Goal: Entertainment & Leisure: Consume media (video, audio)

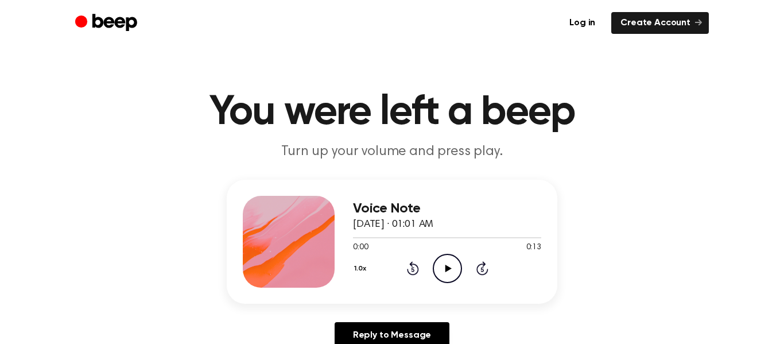
click at [453, 274] on icon "Play Audio" at bounding box center [447, 268] width 29 height 29
click at [449, 269] on icon at bounding box center [447, 267] width 5 height 7
click at [451, 266] on icon "Play Audio" at bounding box center [447, 268] width 29 height 29
click at [450, 281] on circle at bounding box center [447, 268] width 28 height 28
click at [450, 269] on icon "Play Audio" at bounding box center [447, 268] width 29 height 29
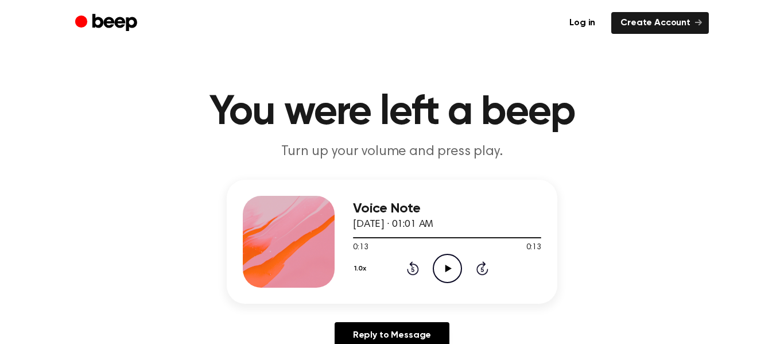
click at [450, 269] on icon "Play Audio" at bounding box center [447, 268] width 29 height 29
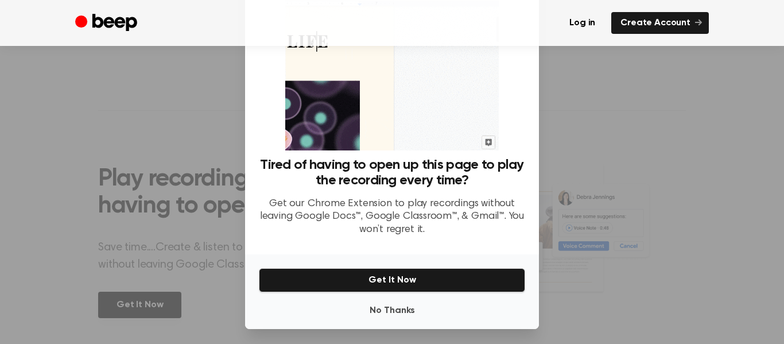
scroll to position [66, 0]
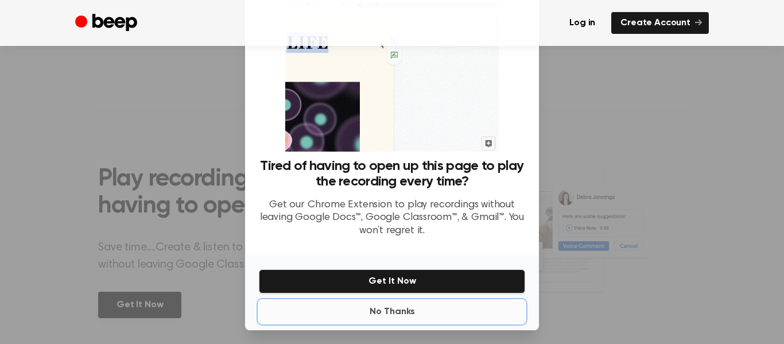
click at [441, 321] on button "No Thanks" at bounding box center [392, 311] width 266 height 23
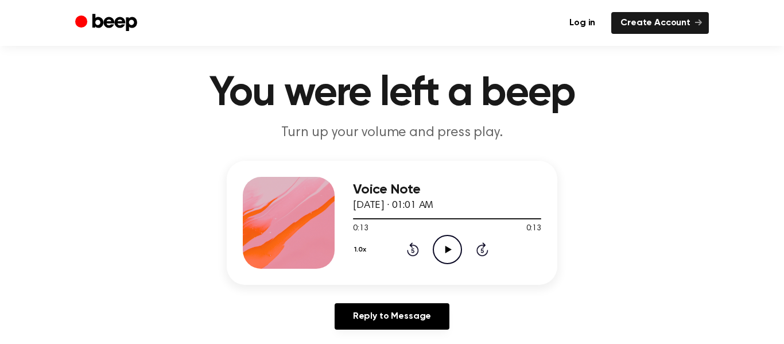
scroll to position [0, 0]
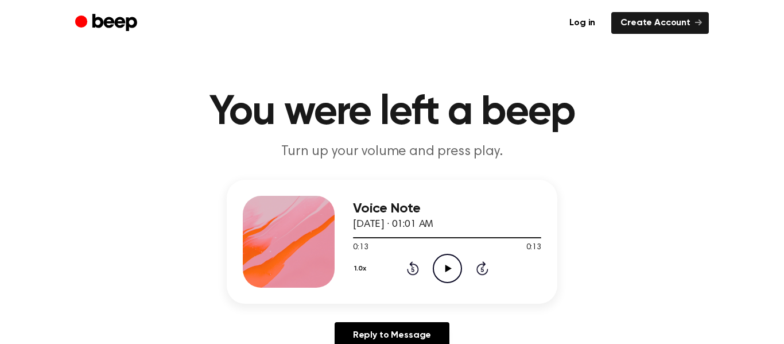
click at [438, 282] on icon "Play Audio" at bounding box center [447, 268] width 29 height 29
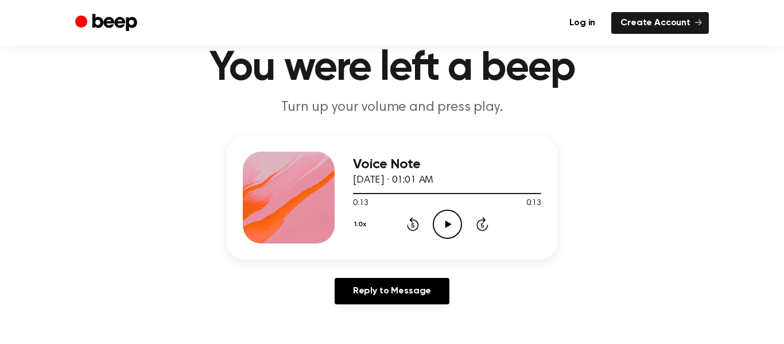
scroll to position [48, 0]
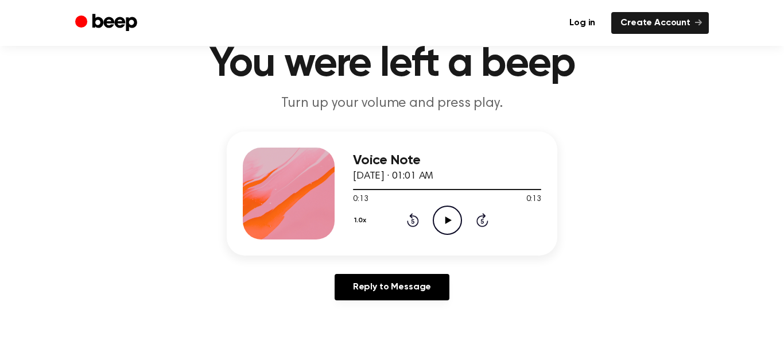
click at [437, 221] on icon "Play Audio" at bounding box center [447, 219] width 29 height 29
click at [449, 228] on icon "Play Audio" at bounding box center [447, 219] width 29 height 29
click at [446, 220] on icon at bounding box center [448, 219] width 6 height 7
click at [457, 225] on icon "Play Audio" at bounding box center [447, 219] width 29 height 29
click at [456, 223] on icon "Play Audio" at bounding box center [447, 219] width 29 height 29
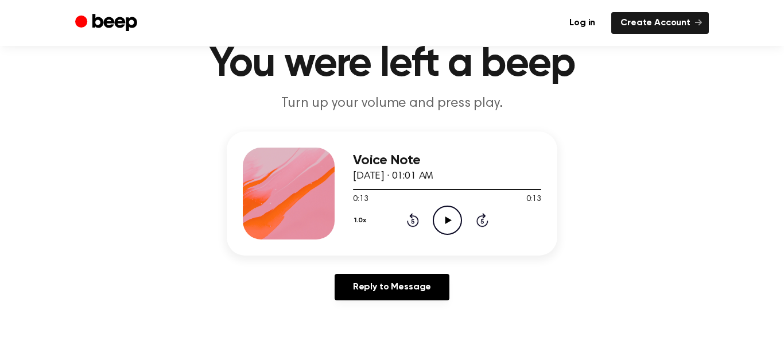
click at [444, 214] on icon "Play Audio" at bounding box center [447, 219] width 29 height 29
click at [456, 224] on icon "Play Audio" at bounding box center [447, 219] width 29 height 29
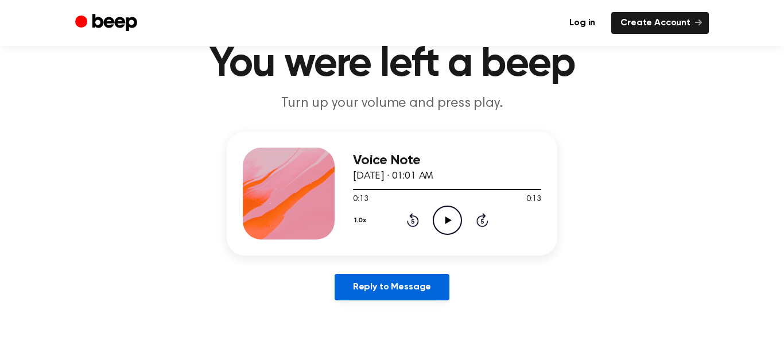
click at [421, 283] on link "Reply to Message" at bounding box center [391, 287] width 115 height 26
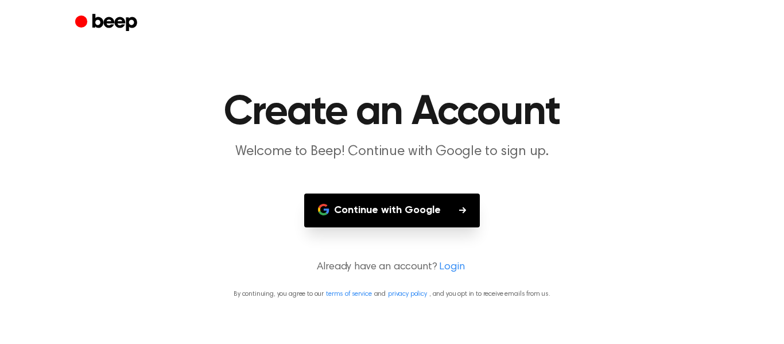
click at [474, 225] on button "Continue with Google" at bounding box center [392, 210] width 176 height 34
click at [682, 22] on div at bounding box center [391, 23] width 633 height 46
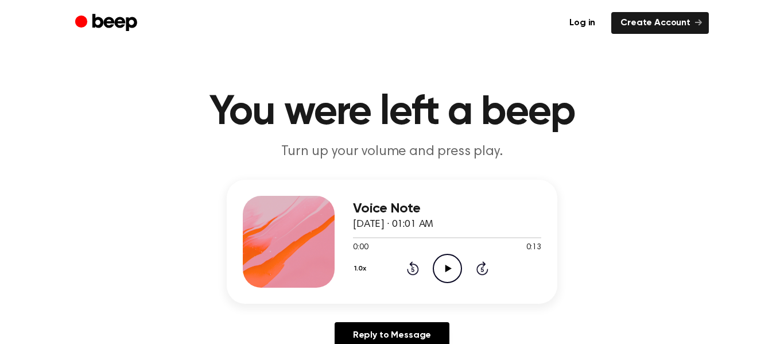
click at [437, 280] on icon "Play Audio" at bounding box center [447, 268] width 29 height 29
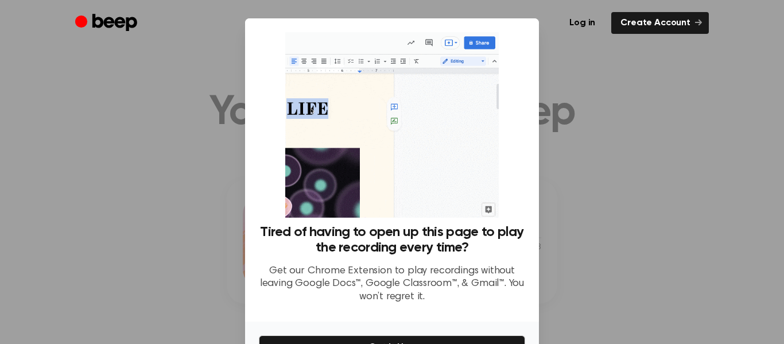
click at [617, 48] on div at bounding box center [392, 172] width 784 height 344
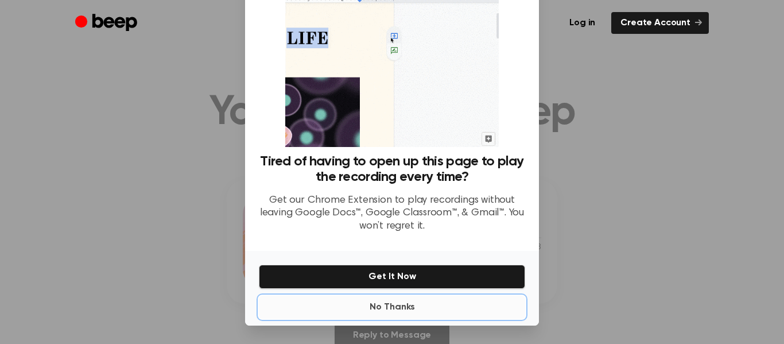
click at [410, 314] on button "No Thanks" at bounding box center [392, 306] width 266 height 23
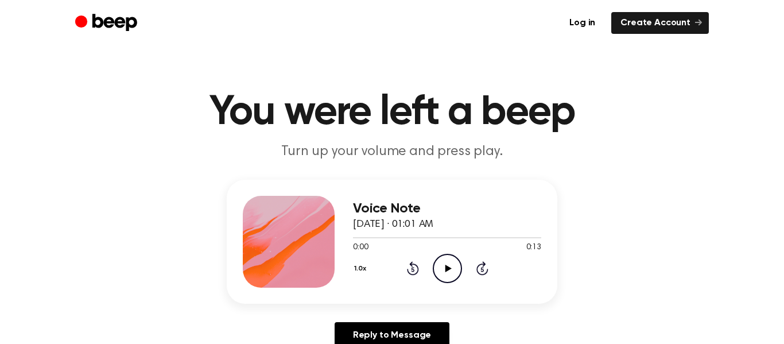
click at [446, 270] on icon at bounding box center [448, 267] width 6 height 7
click at [439, 271] on icon "Play Audio" at bounding box center [447, 268] width 29 height 29
click at [413, 269] on icon at bounding box center [412, 269] width 3 height 5
click at [414, 274] on icon at bounding box center [413, 268] width 12 height 14
click at [450, 276] on icon "Play Audio" at bounding box center [447, 268] width 29 height 29
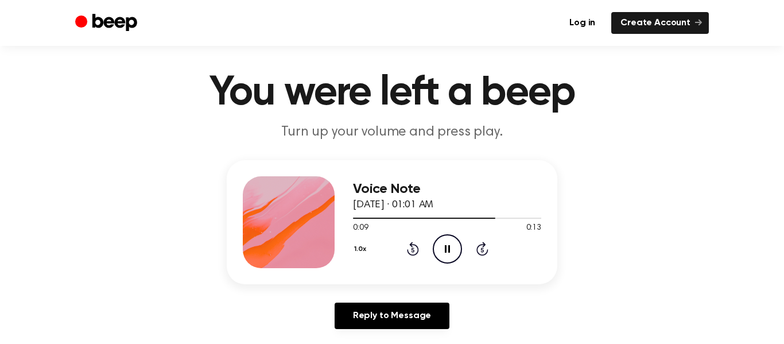
scroll to position [21, 0]
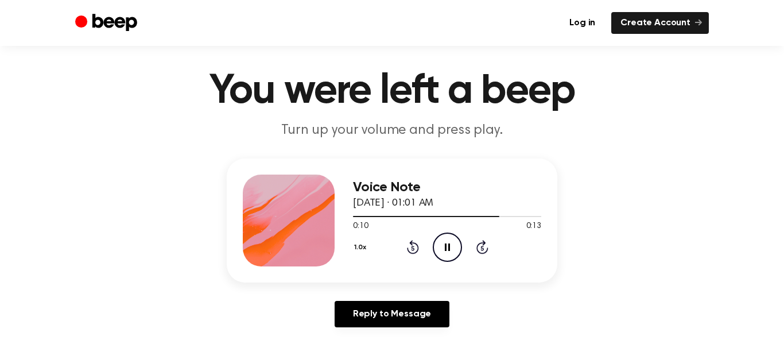
click at [413, 248] on icon at bounding box center [412, 248] width 3 height 5
click at [411, 253] on icon at bounding box center [413, 247] width 12 height 14
click at [409, 264] on div "Voice Note August 26, 2025 · 01:01 AM 0:00 0:13 Your browser does not support t…" at bounding box center [447, 220] width 188 height 92
click at [357, 246] on button "1.0x" at bounding box center [362, 248] width 18 height 20
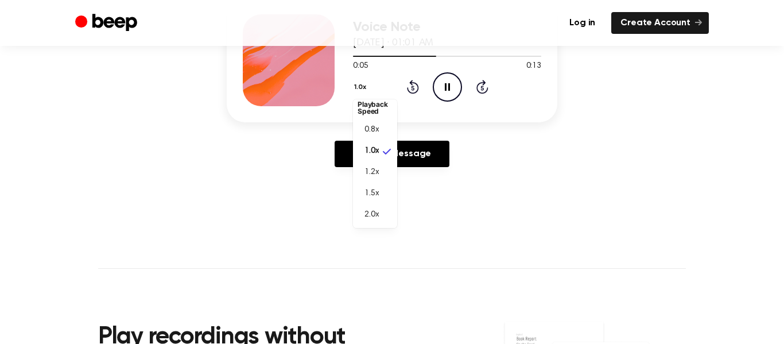
scroll to position [181, 0]
click at [376, 224] on li "2.0x" at bounding box center [375, 215] width 44 height 21
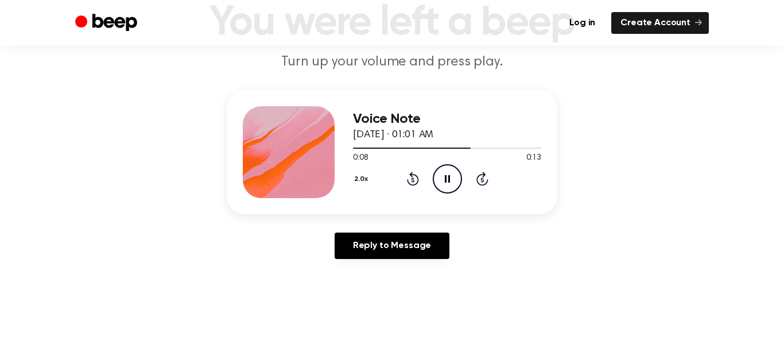
scroll to position [88, 0]
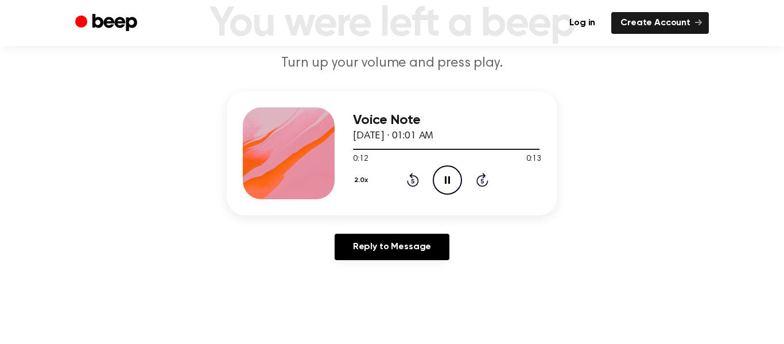
click at [413, 187] on div "2.0x Rewind 5 seconds Pause Audio Skip 5 seconds" at bounding box center [447, 179] width 188 height 29
click at [443, 187] on icon "Play Audio" at bounding box center [447, 179] width 29 height 29
click at [413, 181] on icon at bounding box center [412, 181] width 3 height 5
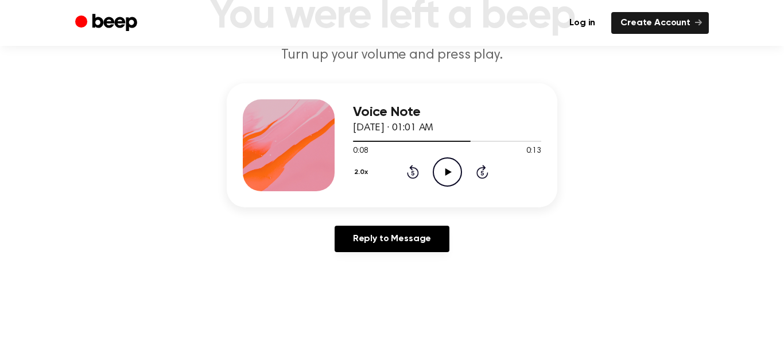
scroll to position [100, 0]
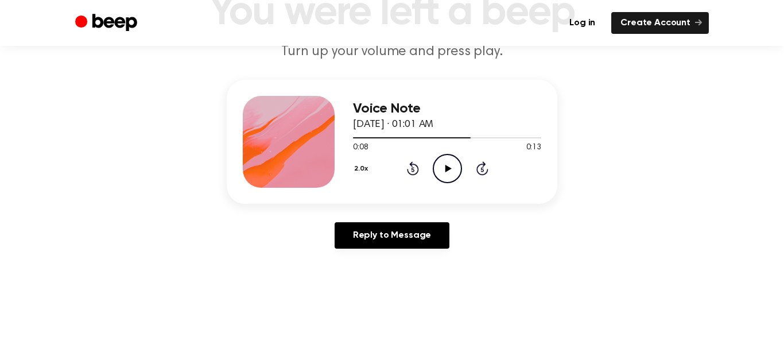
click at [361, 169] on button "2.0x" at bounding box center [363, 169] width 20 height 20
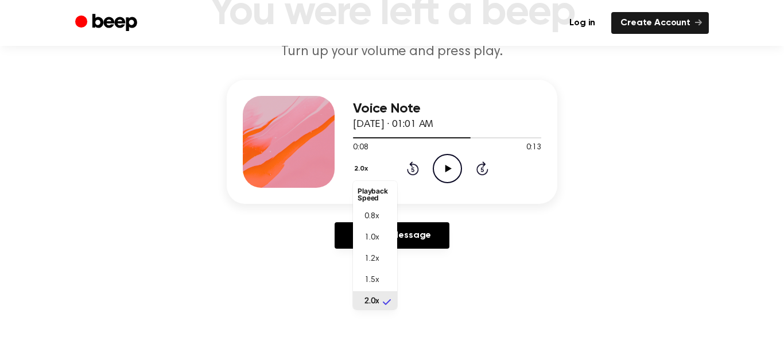
scroll to position [3, 0]
click at [372, 213] on span "0.8x" at bounding box center [371, 214] width 14 height 12
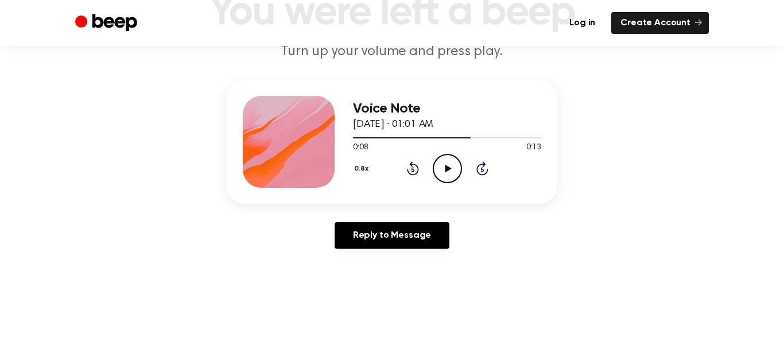
click at [450, 162] on icon "Play Audio" at bounding box center [447, 168] width 29 height 29
click at [413, 170] on icon "Rewind 5 seconds" at bounding box center [412, 168] width 13 height 15
click at [412, 173] on icon "Rewind 5 seconds" at bounding box center [412, 168] width 13 height 15
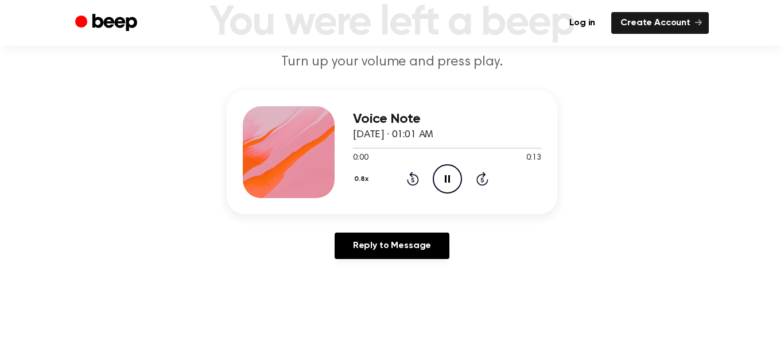
scroll to position [84, 0]
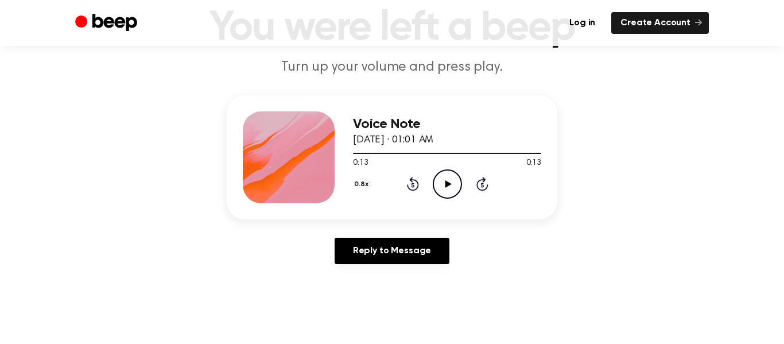
click at [351, 202] on div "Voice Note August 26, 2025 · 01:01 AM 0:13 0:13 Your browser does not support t…" at bounding box center [392, 157] width 330 height 124
click at [359, 189] on button "0.8x" at bounding box center [363, 184] width 20 height 20
click at [387, 261] on li "1.0x" at bounding box center [375, 253] width 44 height 21
click at [459, 185] on icon "Play Audio" at bounding box center [447, 183] width 29 height 29
click at [457, 197] on icon "Play Audio" at bounding box center [447, 183] width 29 height 29
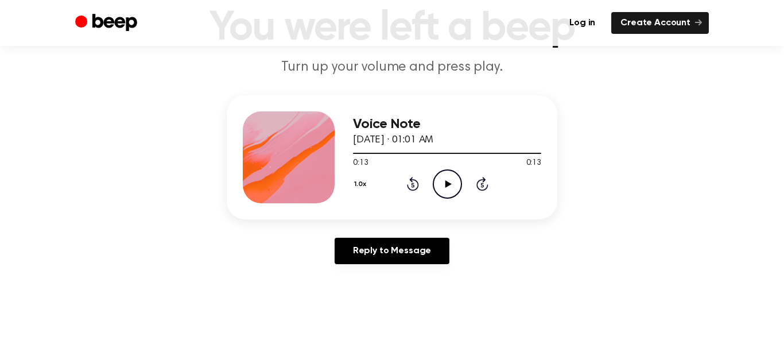
click at [450, 183] on icon at bounding box center [448, 183] width 6 height 7
click at [456, 187] on icon "Play Audio" at bounding box center [447, 183] width 29 height 29
click at [476, 185] on icon "Skip 5 seconds" at bounding box center [482, 183] width 13 height 15
click at [414, 189] on icon at bounding box center [413, 184] width 12 height 14
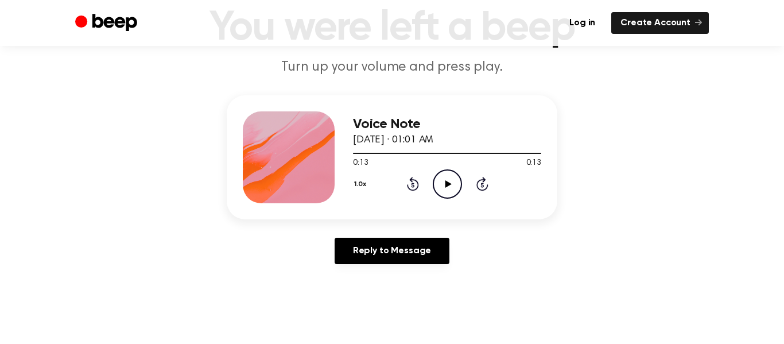
click at [476, 184] on icon "Skip 5 seconds" at bounding box center [482, 183] width 13 height 15
click at [446, 179] on icon "Play Audio" at bounding box center [447, 183] width 29 height 29
click at [483, 190] on icon at bounding box center [482, 184] width 12 height 14
click at [438, 193] on icon "Play Audio" at bounding box center [447, 183] width 29 height 29
click at [454, 193] on icon "Play Audio" at bounding box center [447, 183] width 29 height 29
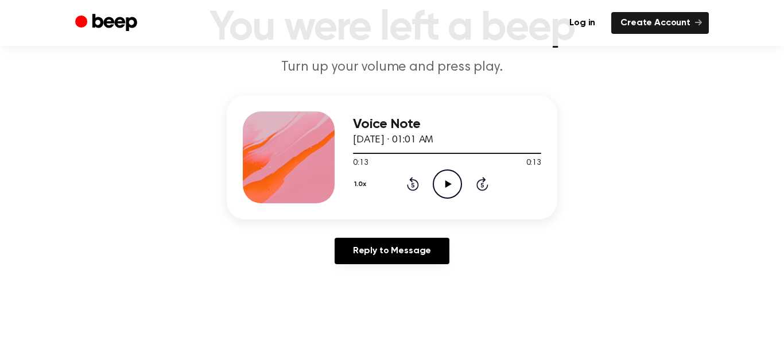
click at [448, 185] on icon at bounding box center [448, 183] width 6 height 7
drag, startPoint x: 284, startPoint y: 167, endPoint x: 282, endPoint y: 147, distance: 20.2
click at [282, 147] on div at bounding box center [289, 157] width 92 height 92
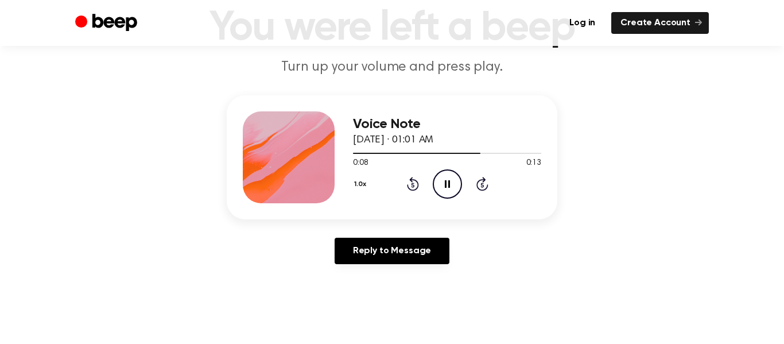
click at [282, 147] on div at bounding box center [289, 157] width 92 height 92
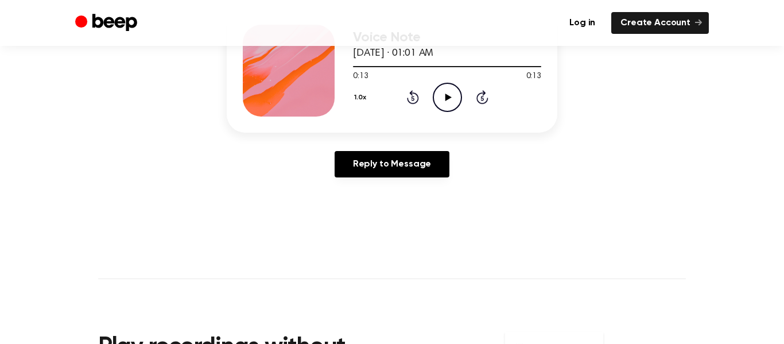
scroll to position [172, 0]
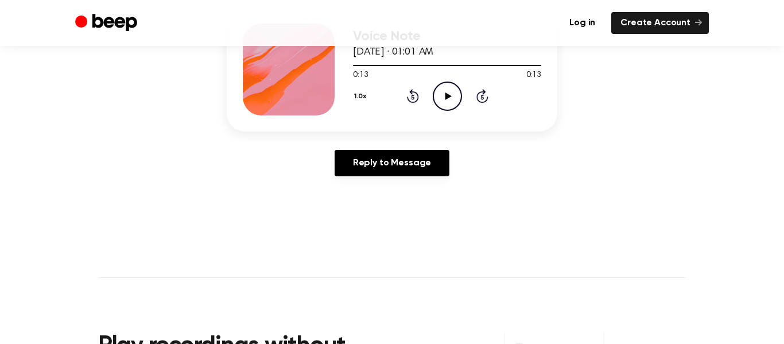
click at [449, 91] on icon "Play Audio" at bounding box center [447, 95] width 29 height 29
click at [368, 103] on button "1.0x" at bounding box center [362, 97] width 18 height 20
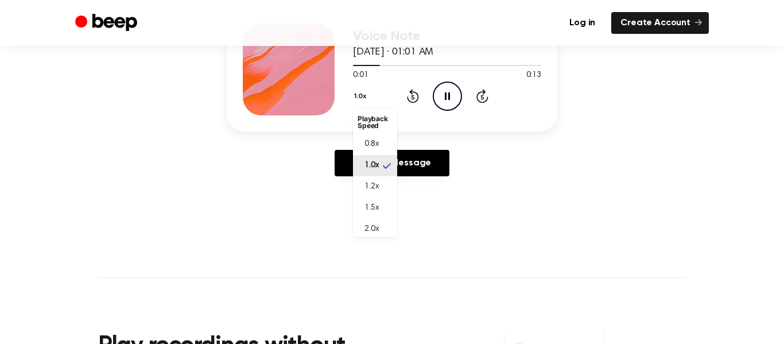
click at [386, 189] on li "1.2x" at bounding box center [375, 186] width 44 height 21
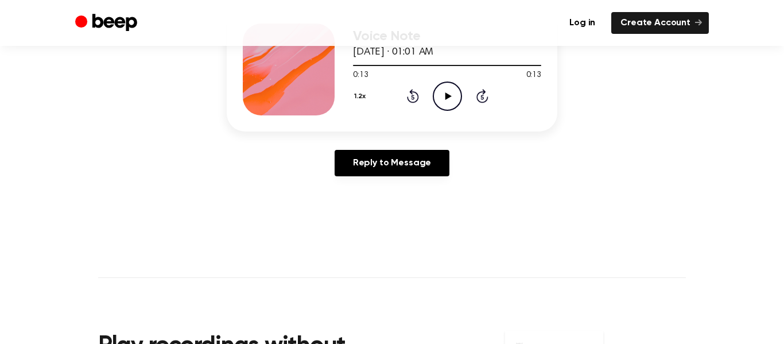
click at [427, 120] on div "Voice Note August 26, 2025 · 01:01 AM 0:13 0:13 Your browser does not support t…" at bounding box center [392, 69] width 330 height 124
click at [448, 96] on icon at bounding box center [448, 95] width 6 height 7
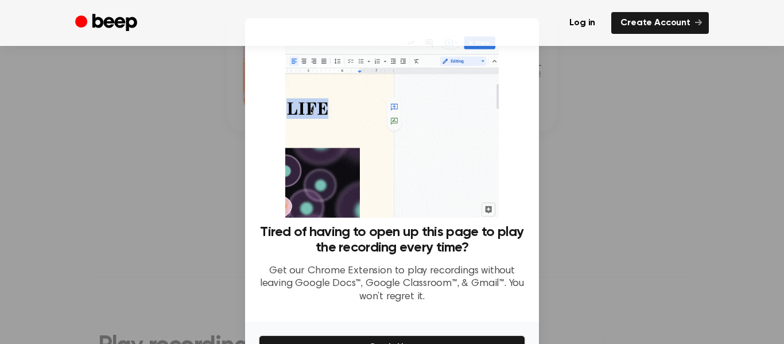
click at [575, 82] on div at bounding box center [392, 172] width 784 height 344
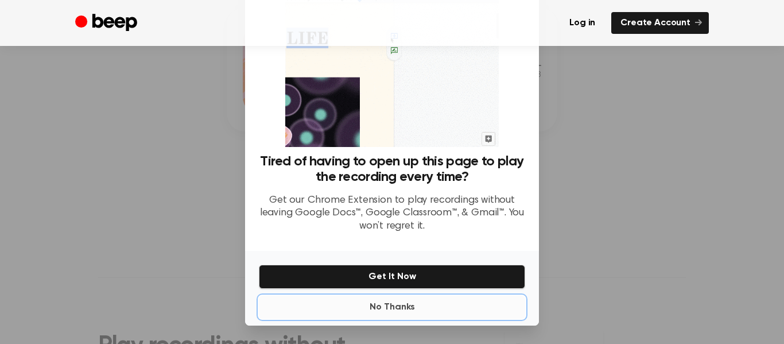
click at [411, 309] on button "No Thanks" at bounding box center [392, 306] width 266 height 23
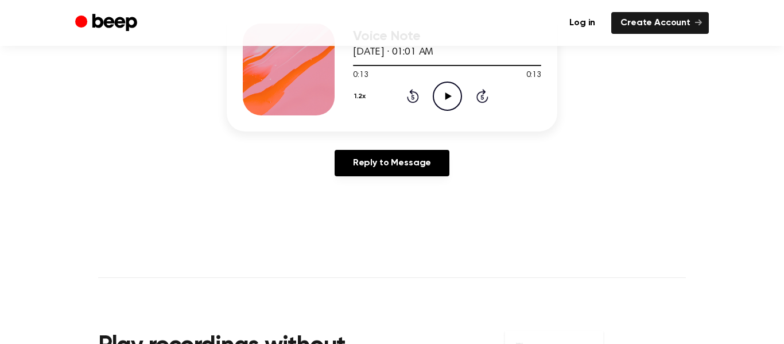
click at [437, 103] on icon "Play Audio" at bounding box center [447, 95] width 29 height 29
click at [361, 95] on button "1.2x" at bounding box center [361, 97] width 17 height 20
click at [377, 238] on main "You were left a beep Turn up your volume and press play. Voice Note August 26, …" at bounding box center [392, 181] width 784 height 707
click at [364, 102] on button "1.2x" at bounding box center [361, 97] width 17 height 20
click at [372, 227] on span "2.0x" at bounding box center [371, 229] width 14 height 12
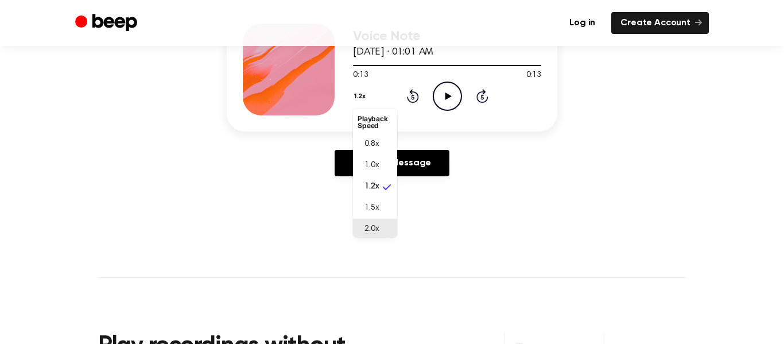
scroll to position [3, 0]
click at [441, 106] on icon "Play Audio" at bounding box center [447, 95] width 29 height 29
click at [386, 96] on div "2.0x Rewind 5 seconds Play Audio Skip 5 seconds" at bounding box center [447, 95] width 188 height 29
click at [361, 96] on button "2.0x" at bounding box center [363, 97] width 20 height 20
click at [372, 141] on span "0.8x" at bounding box center [371, 141] width 14 height 12
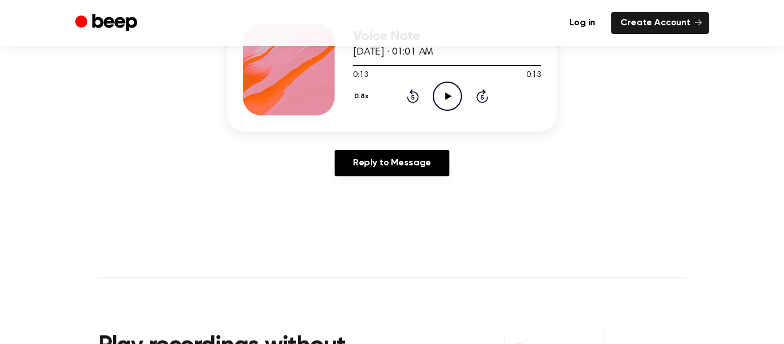
click at [446, 91] on icon "Play Audio" at bounding box center [447, 95] width 29 height 29
